Goal: Transaction & Acquisition: Book appointment/travel/reservation

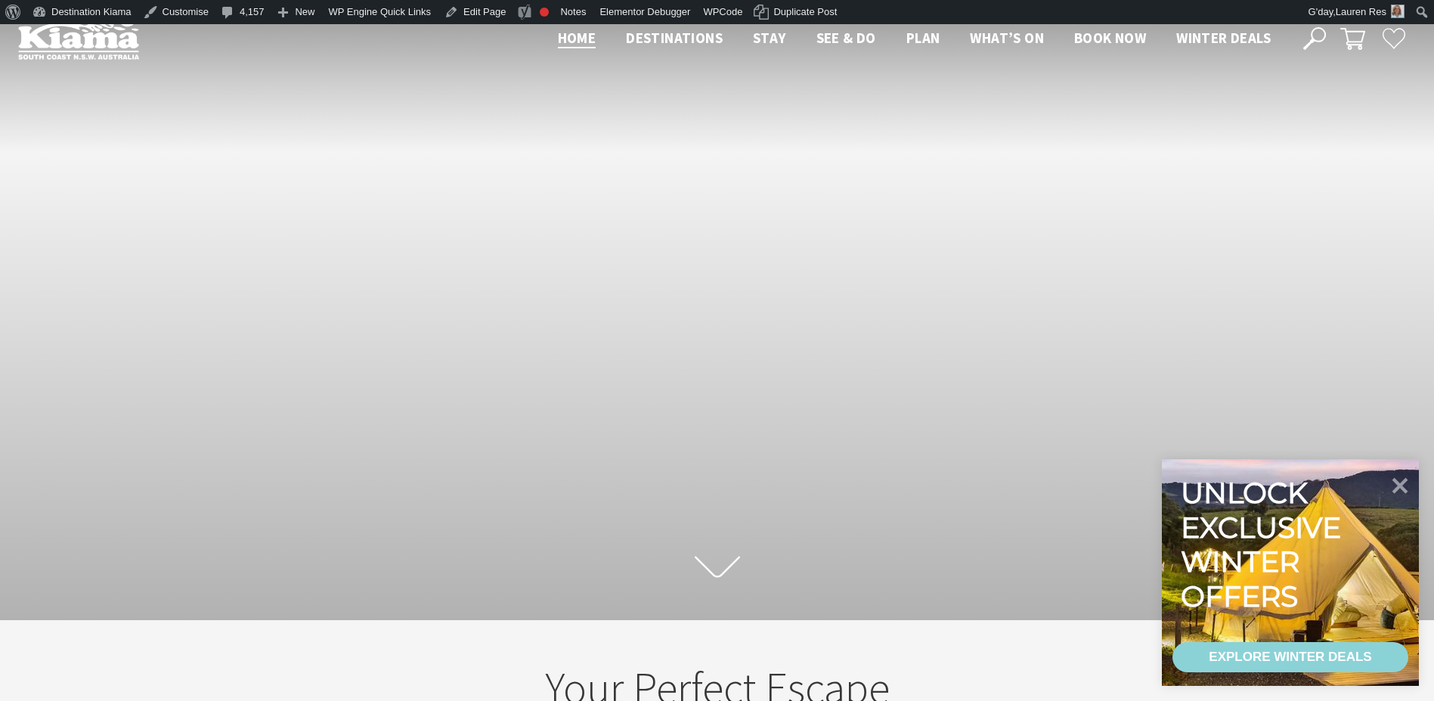
scroll to position [244, 1445]
click at [1314, 32] on icon at bounding box center [1314, 38] width 23 height 23
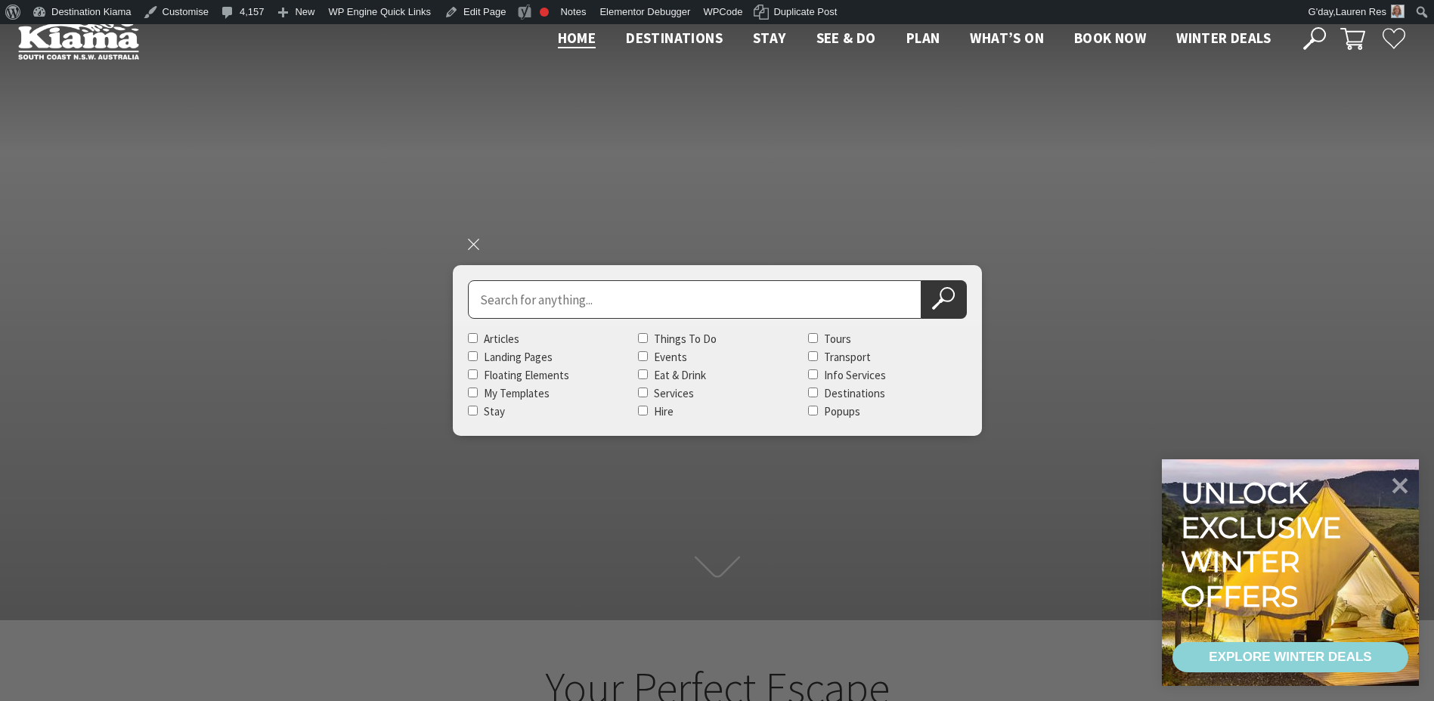
click at [592, 299] on input "Search for" at bounding box center [694, 299] width 453 height 39
type input "kendalls"
click at [921, 280] on button "Search Now" at bounding box center [943, 299] width 45 height 39
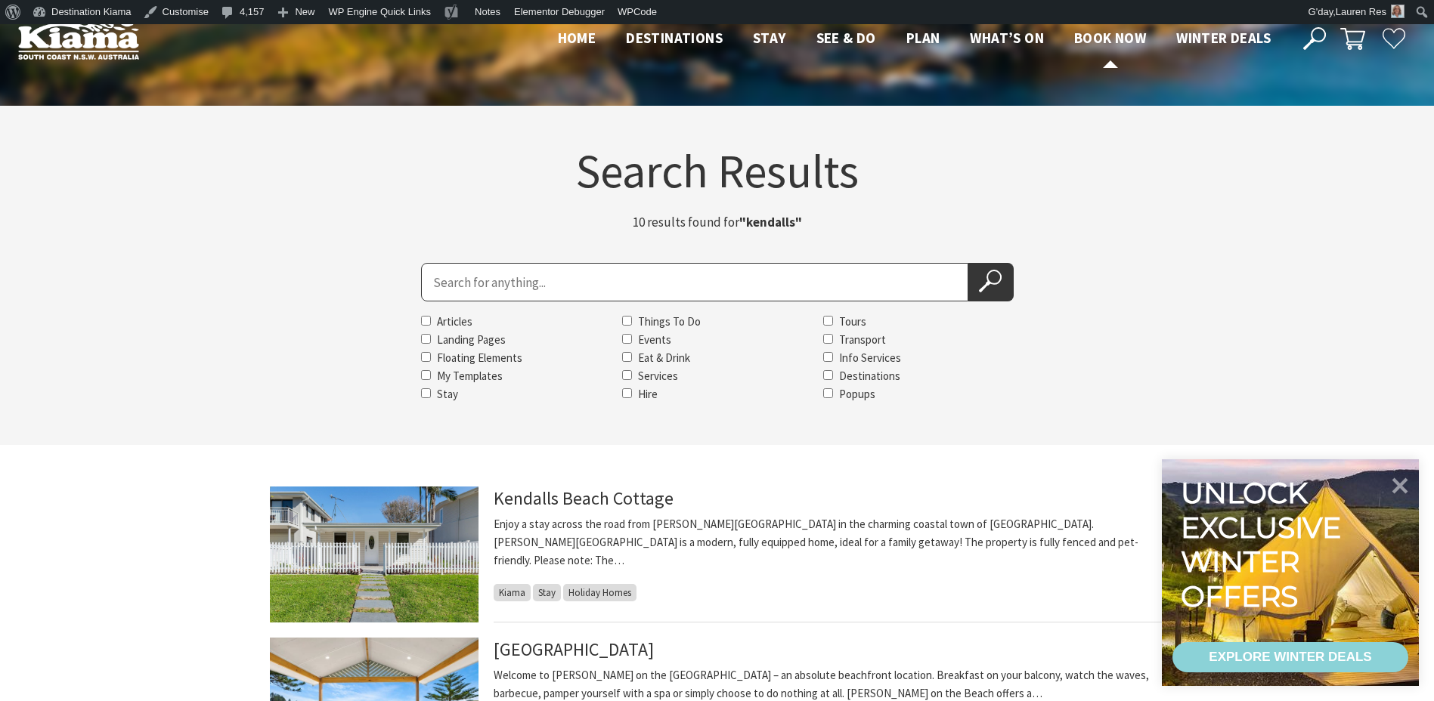
click at [1121, 37] on span "Book now" at bounding box center [1110, 38] width 72 height 18
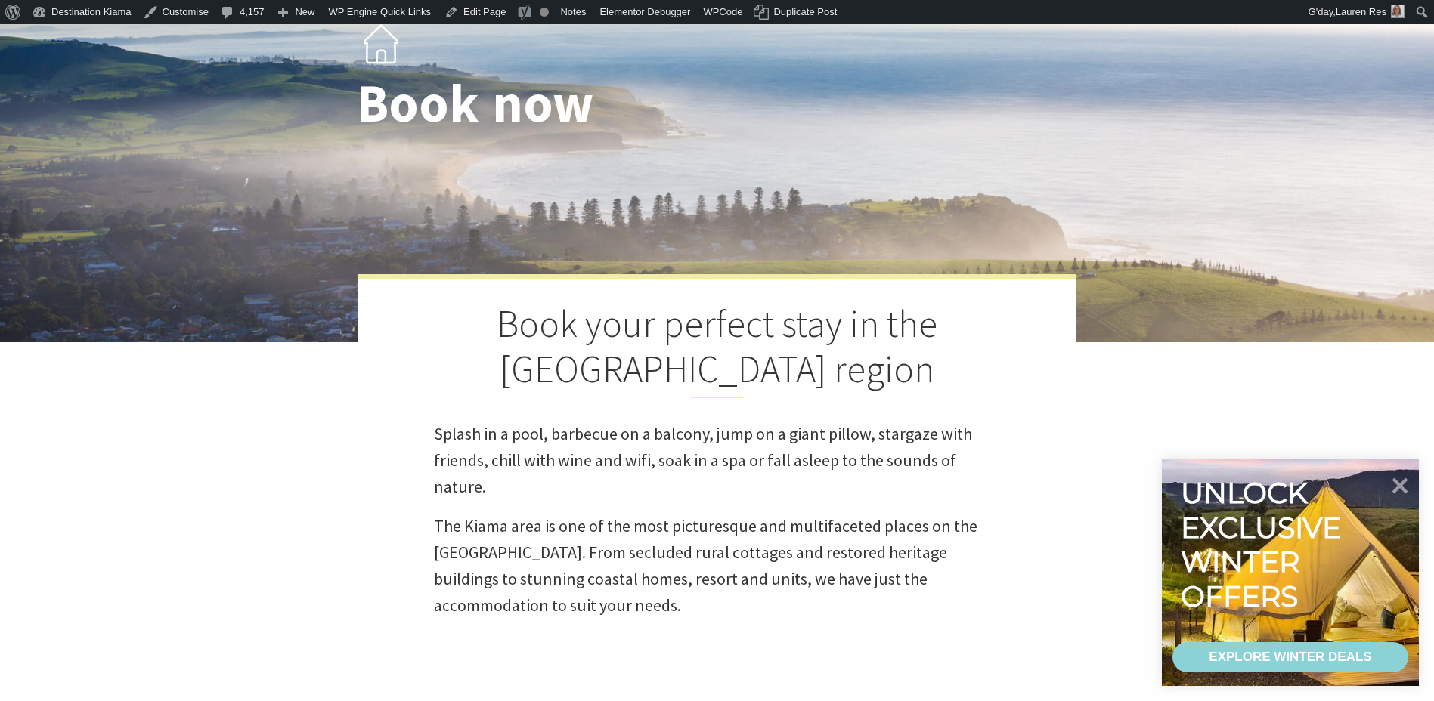
scroll to position [529, 0]
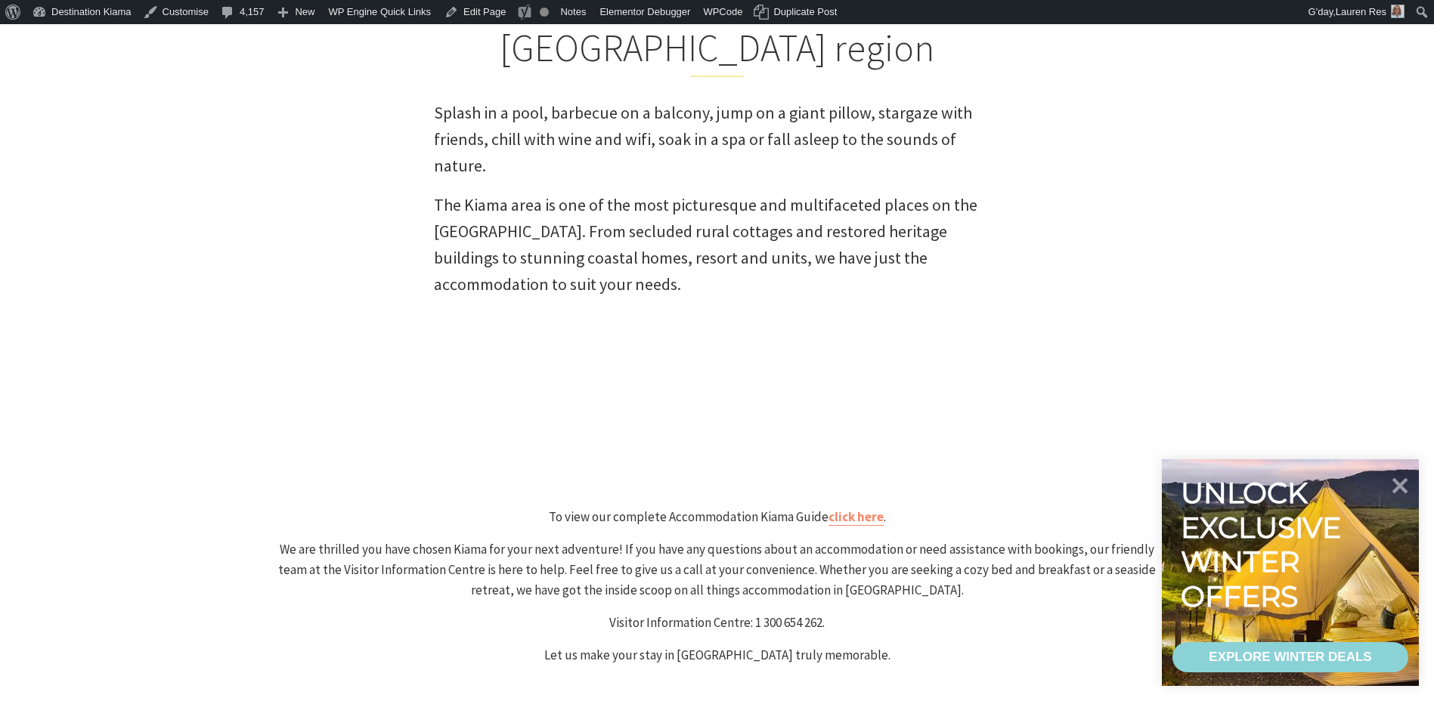
select select "3"
select select "2"
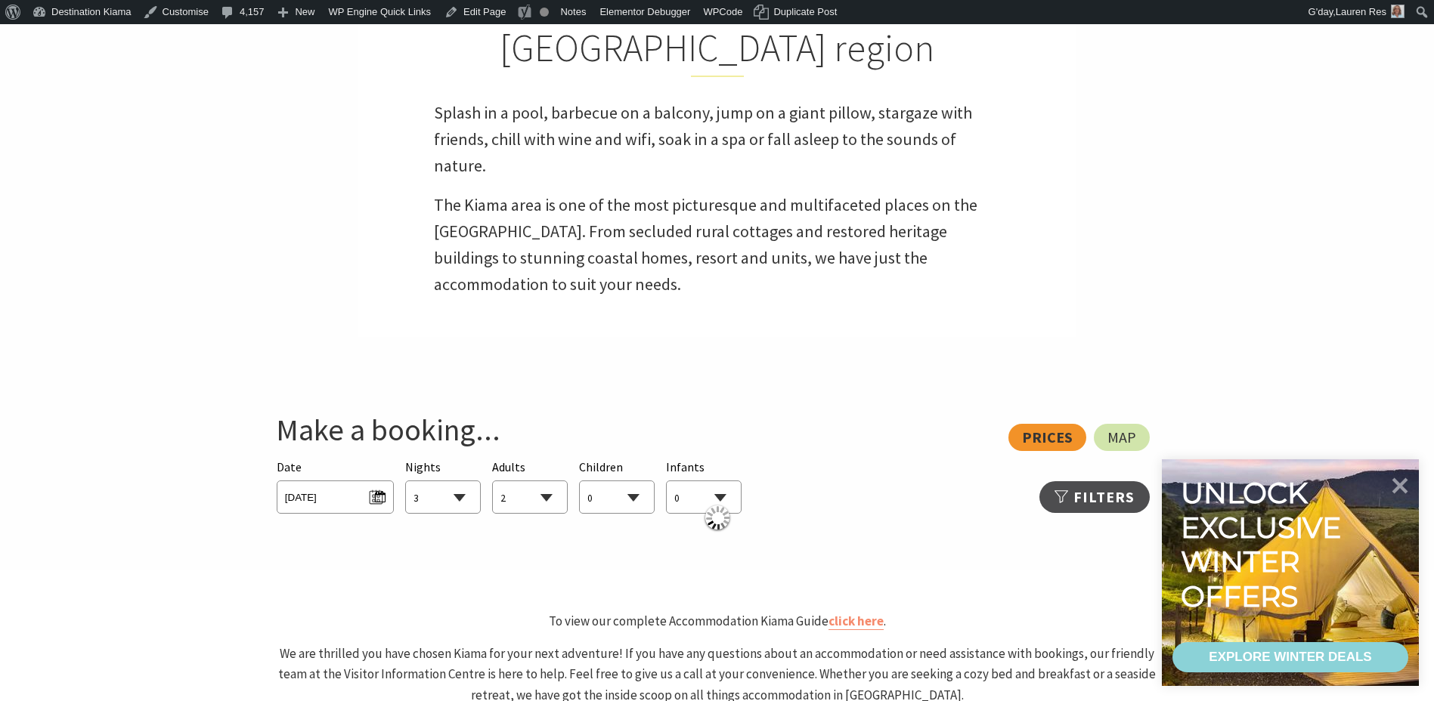
drag, startPoint x: 1403, startPoint y: 481, endPoint x: 894, endPoint y: 412, distance: 514.1
click at [1403, 481] on icon at bounding box center [1400, 486] width 16 height 16
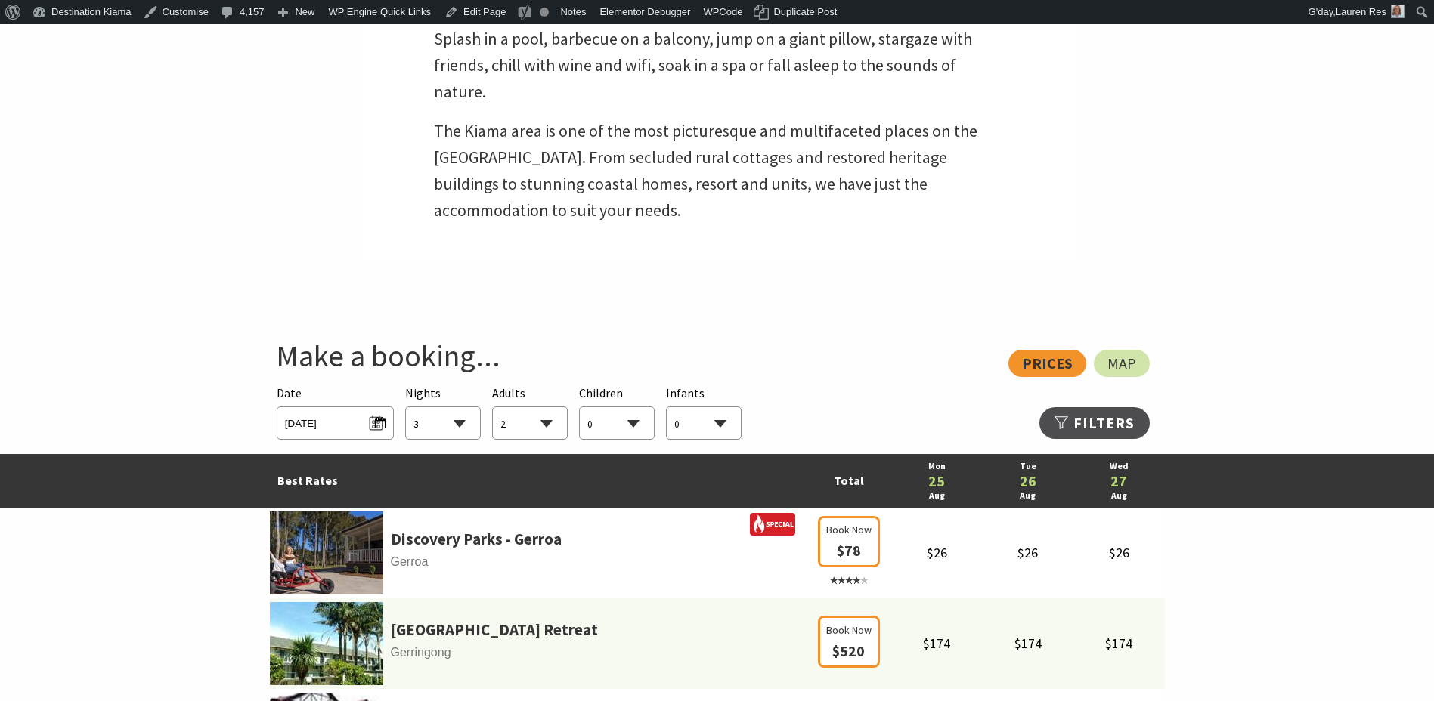
scroll to position [756, 0]
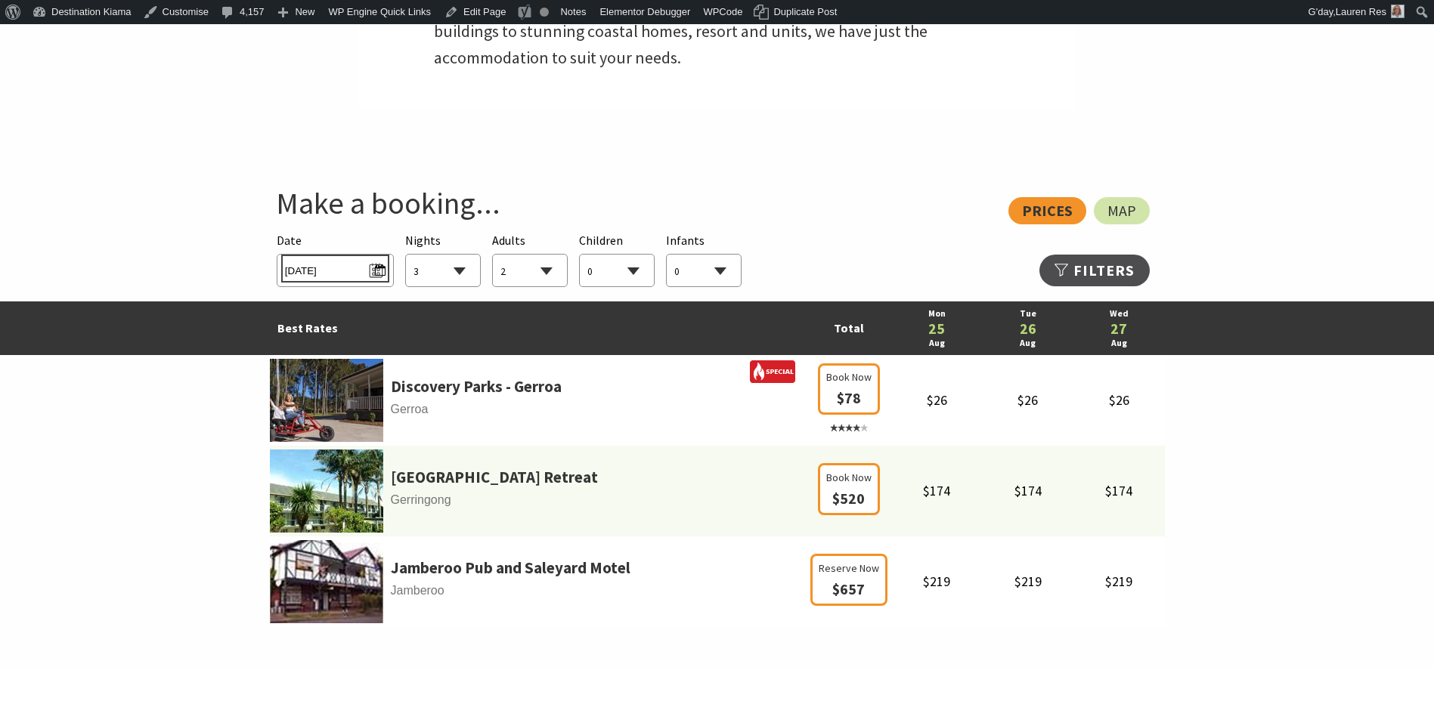
click at [361, 264] on span "Mon 25/08/2025" at bounding box center [335, 268] width 101 height 20
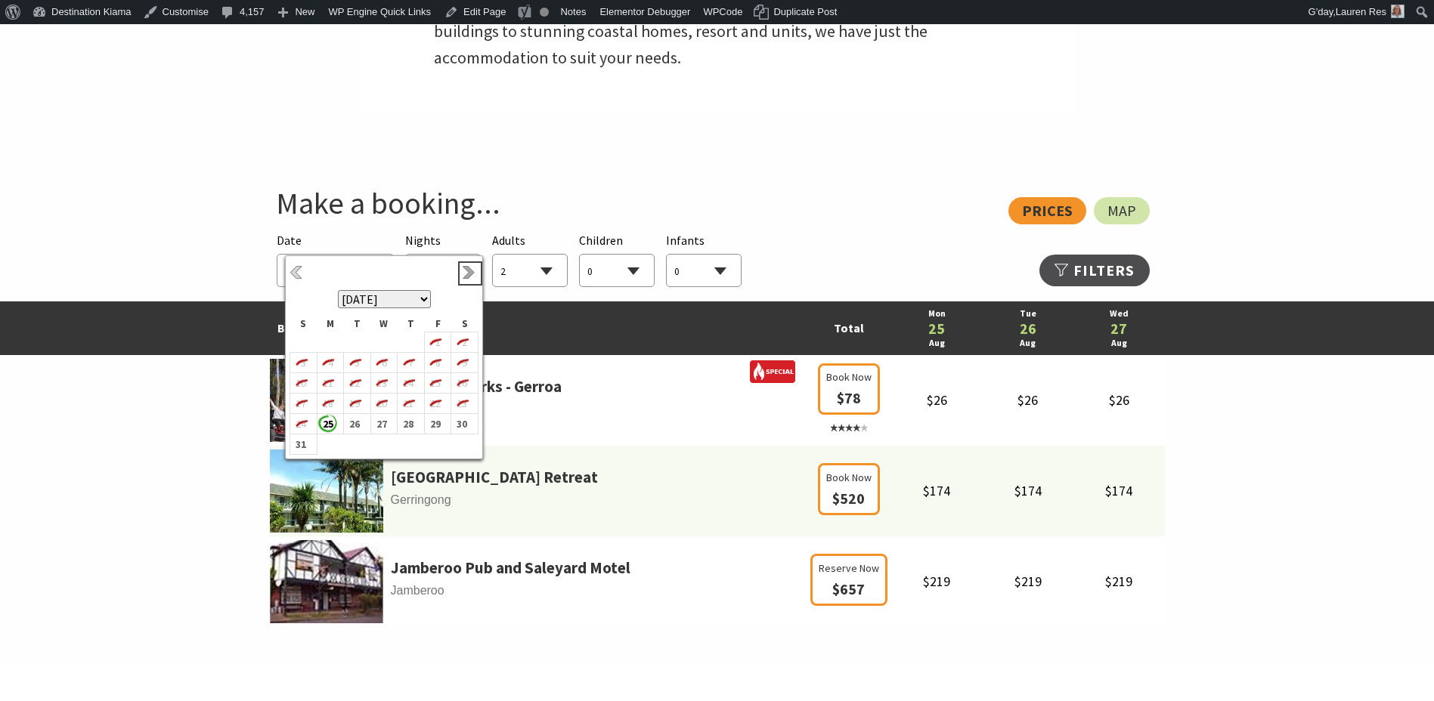
click at [470, 274] on link "Next" at bounding box center [470, 273] width 17 height 17
click at [469, 273] on link "Next" at bounding box center [470, 273] width 17 height 17
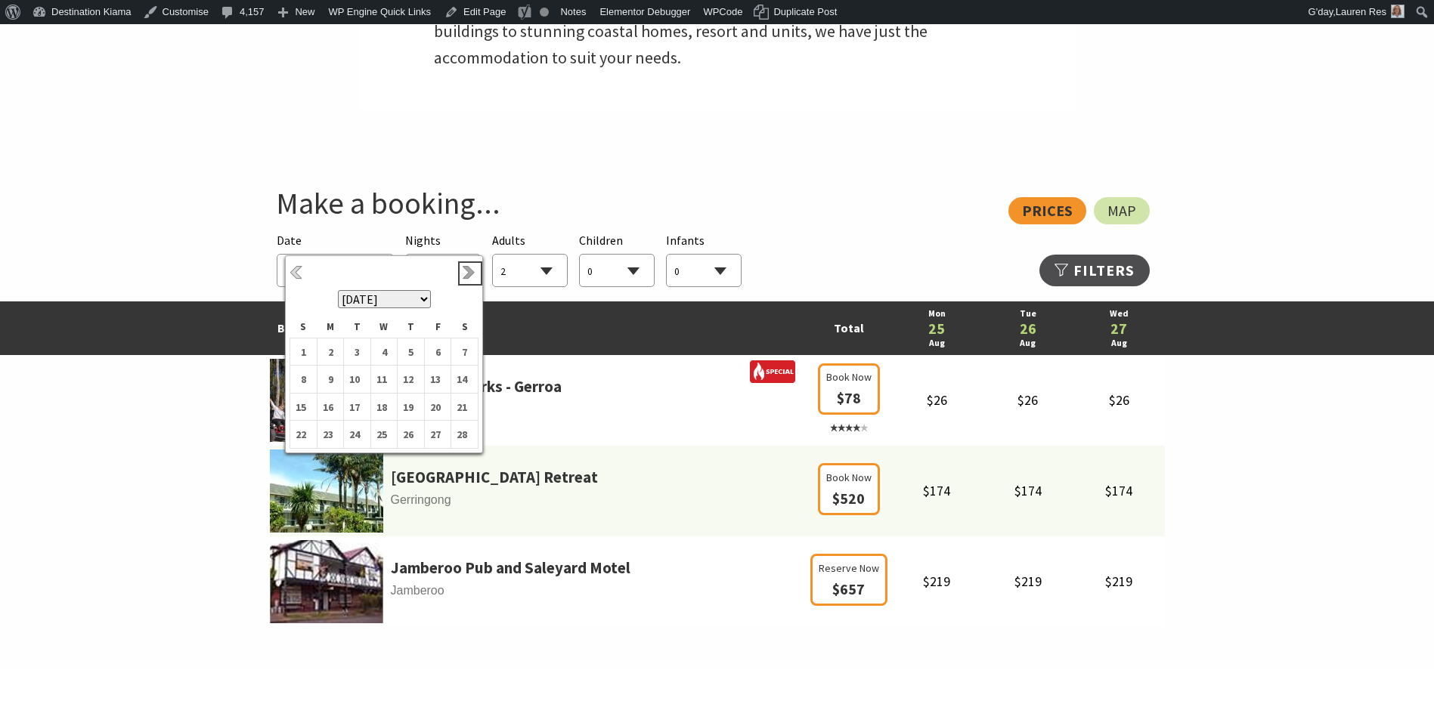
click at [470, 277] on link "Next" at bounding box center [470, 273] width 17 height 17
drag, startPoint x: 329, startPoint y: 343, endPoint x: 322, endPoint y: 392, distance: 49.6
click at [329, 343] on b "2" at bounding box center [327, 346] width 20 height 20
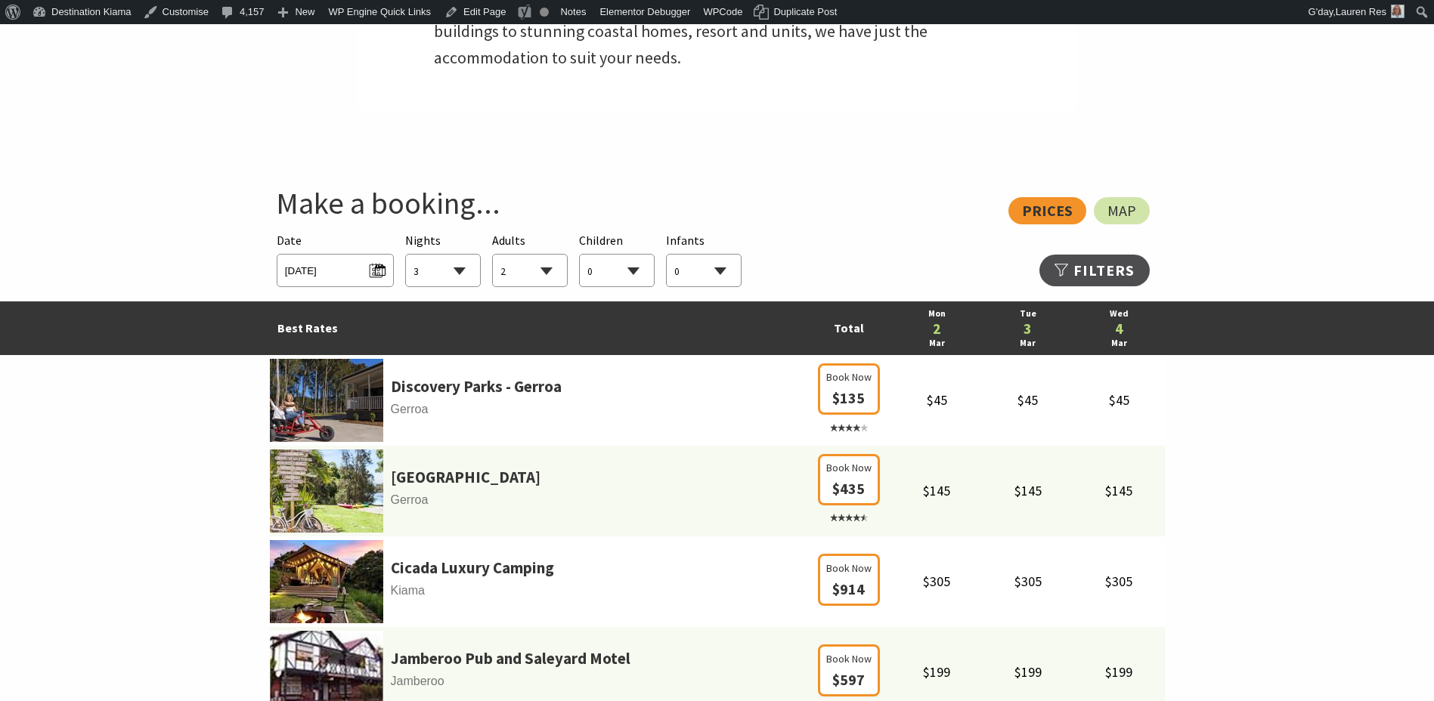
click at [460, 275] on select "1 2 3 4 5 6 7 8 9 10 11 12 13 14 15 16 17 18 19 20 21 22 23 24 25 26 27 28 29 30" at bounding box center [443, 271] width 74 height 33
select select "14"
click at [406, 255] on select "1 2 3 4 5 6 7 8 9 10 11 12 13 14 15 16 17 18 19 20 21 22 23 24 25 26 27 28 29 30" at bounding box center [443, 271] width 74 height 33
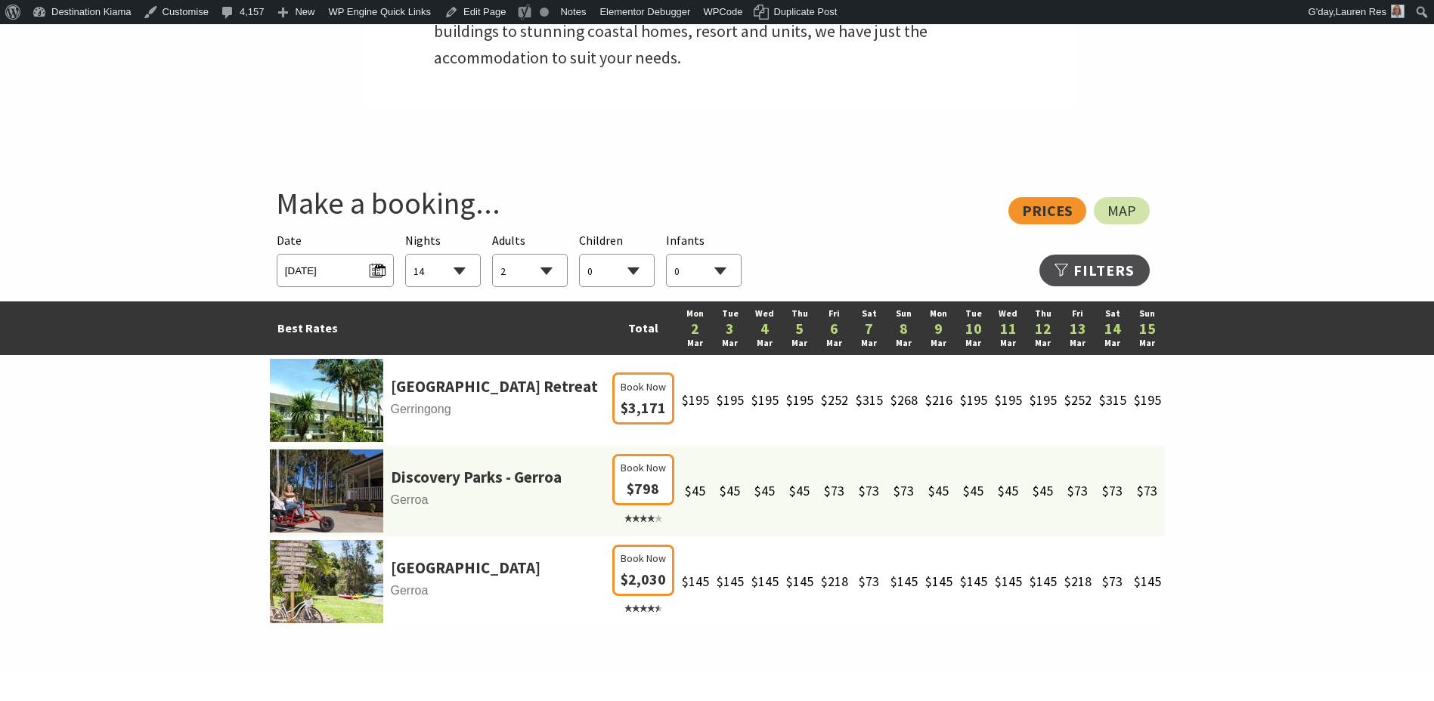
click at [543, 277] on select "0 1 2 3 4 5 6 7 8 9 10 11 12 13 14 15 16 17 18 19 20 21 22 23 24 25 26 27 28 29…" at bounding box center [530, 271] width 74 height 33
click at [493, 255] on select "0 1 2 3 4 5 6 7 8 9 10 11 12 13 14 15 16 17 18 19 20 21 22 23 24 25 26 27 28 29…" at bounding box center [530, 271] width 74 height 33
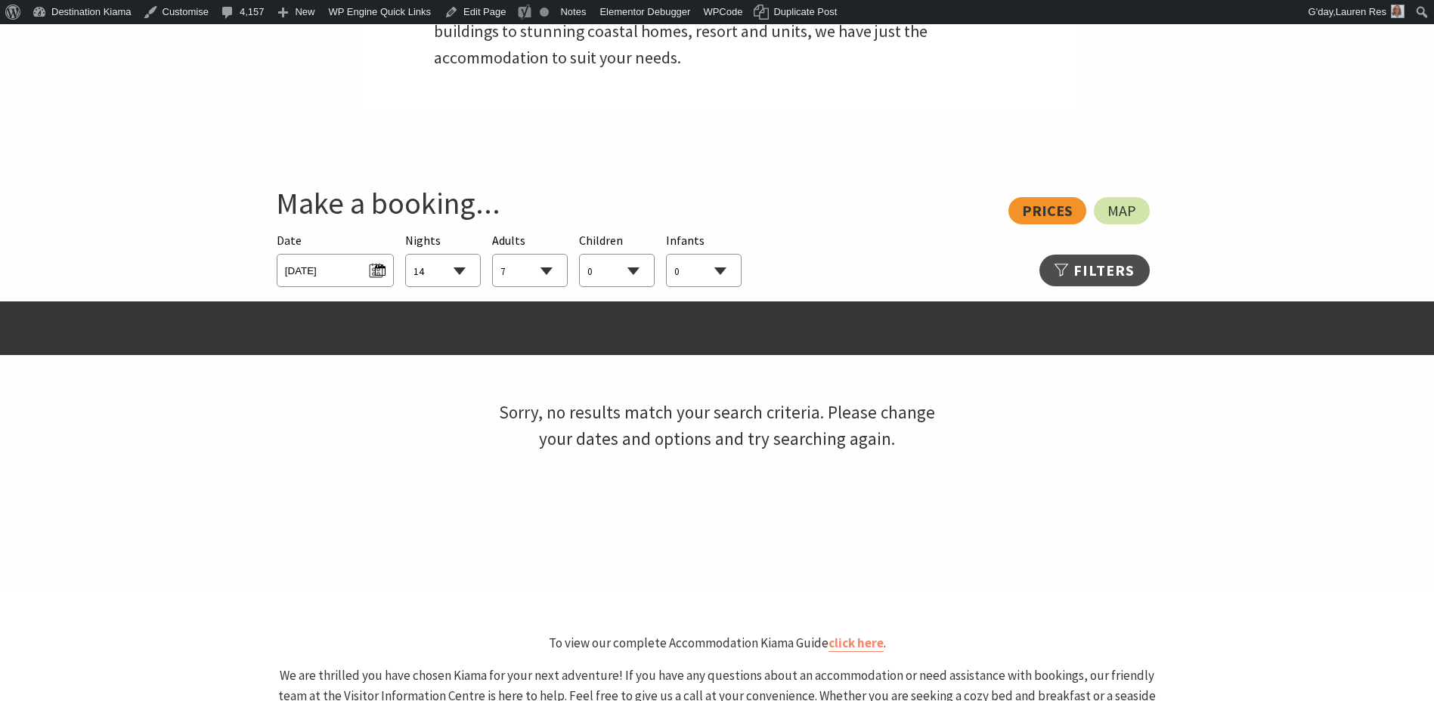
click at [535, 268] on select "0 1 2 3 4 5 6 7 8 9 10 11 12 13 14 15 16 17 18 19 20 21 22 23 24 25 26 27 28 29…" at bounding box center [530, 271] width 74 height 33
select select "4"
click at [493, 255] on select "0 1 2 3 4 5 6 7 8 9 10 11 12 13 14 15 16 17 18 19 20 21 22 23 24 25 26 27 28 29…" at bounding box center [530, 271] width 74 height 33
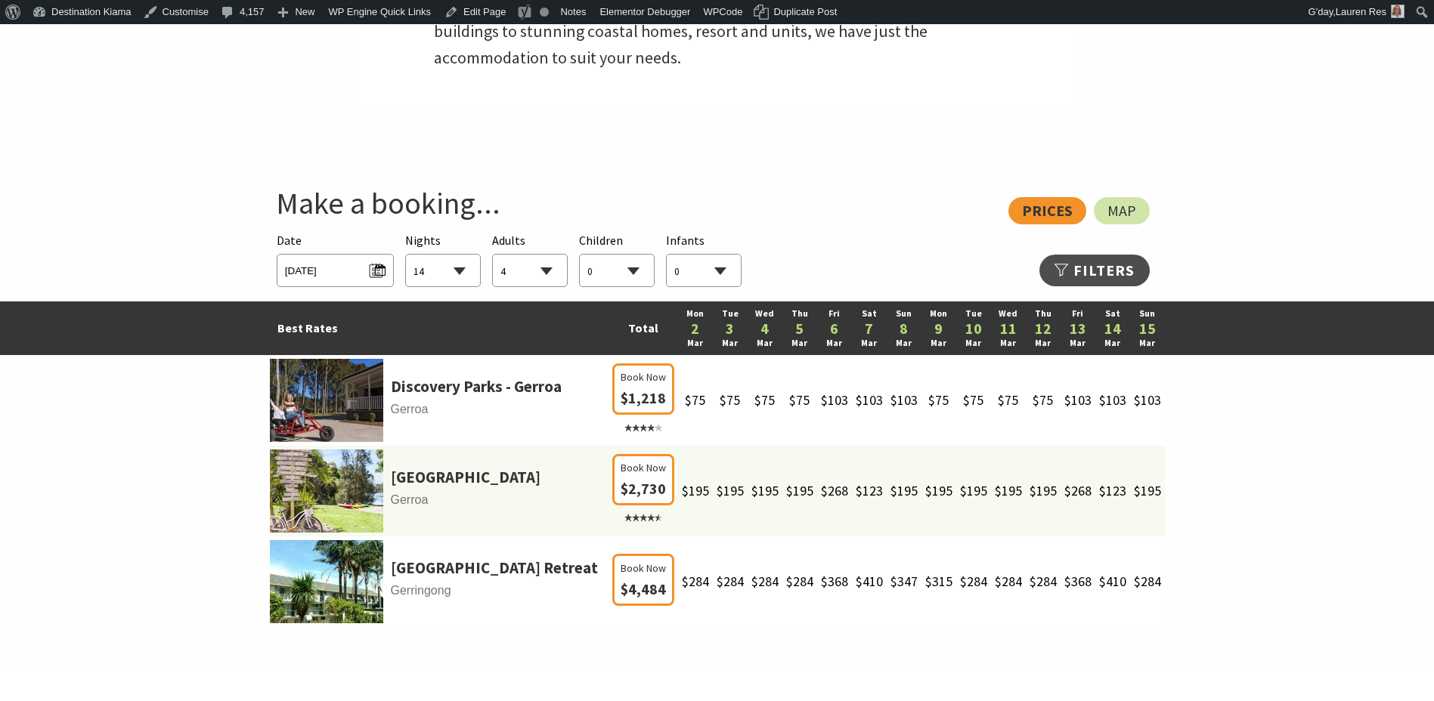
select select "14"
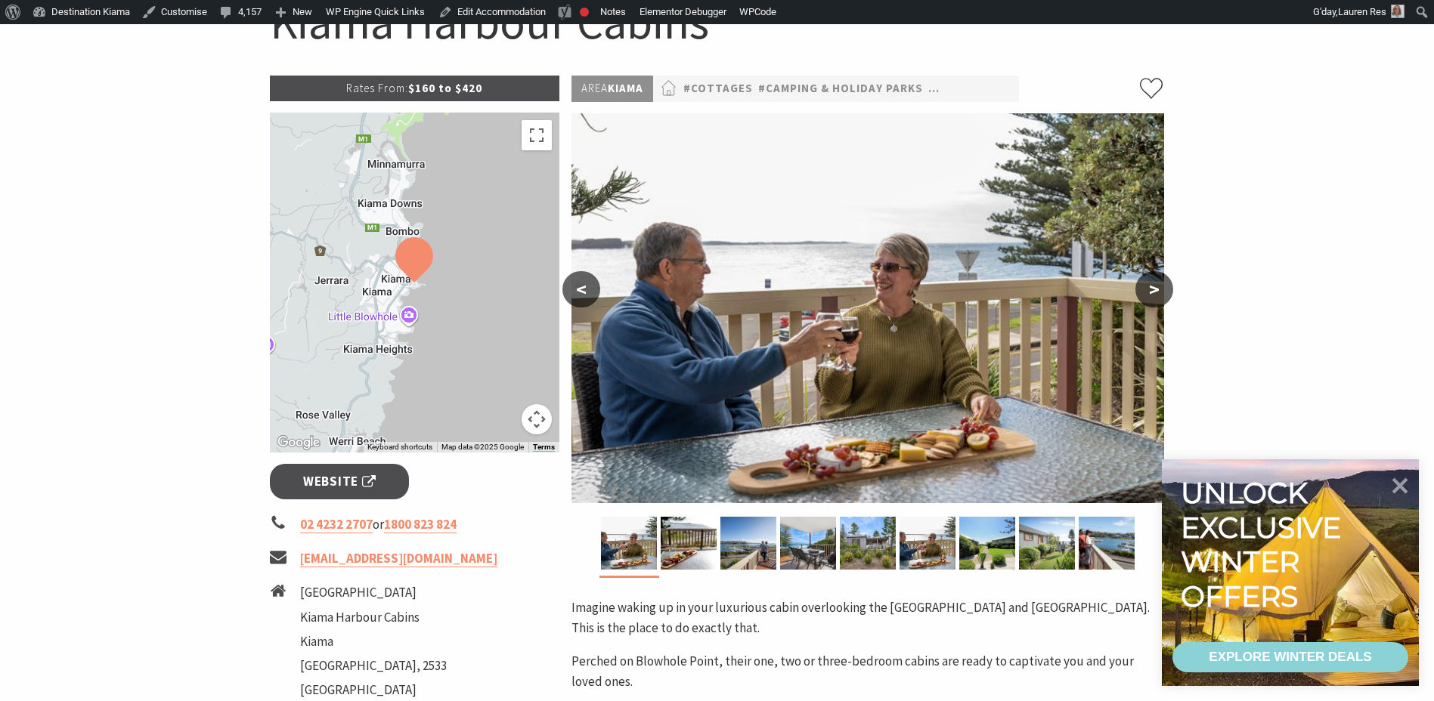
scroll to position [227, 0]
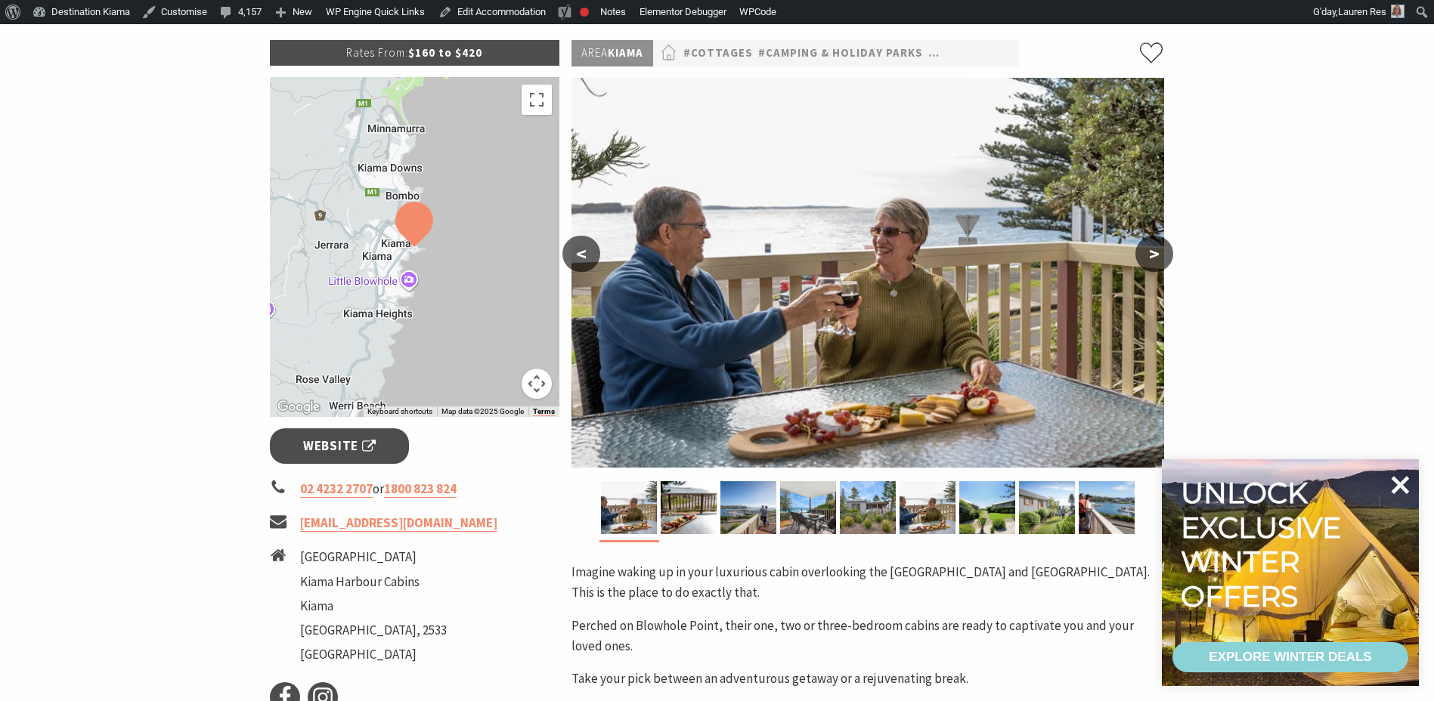
click at [1406, 476] on icon at bounding box center [1399, 485] width 36 height 36
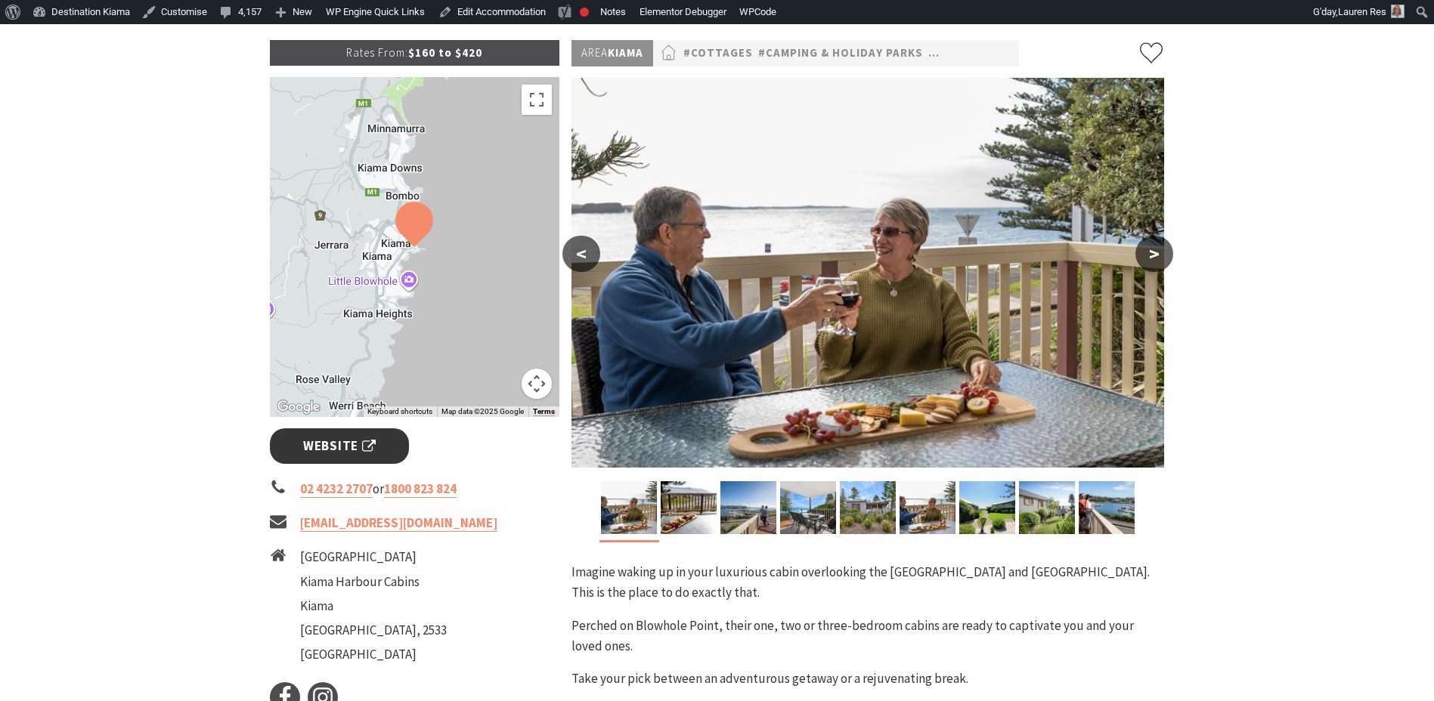
click at [311, 451] on span "Website" at bounding box center [339, 446] width 73 height 20
